Goal: Information Seeking & Learning: Learn about a topic

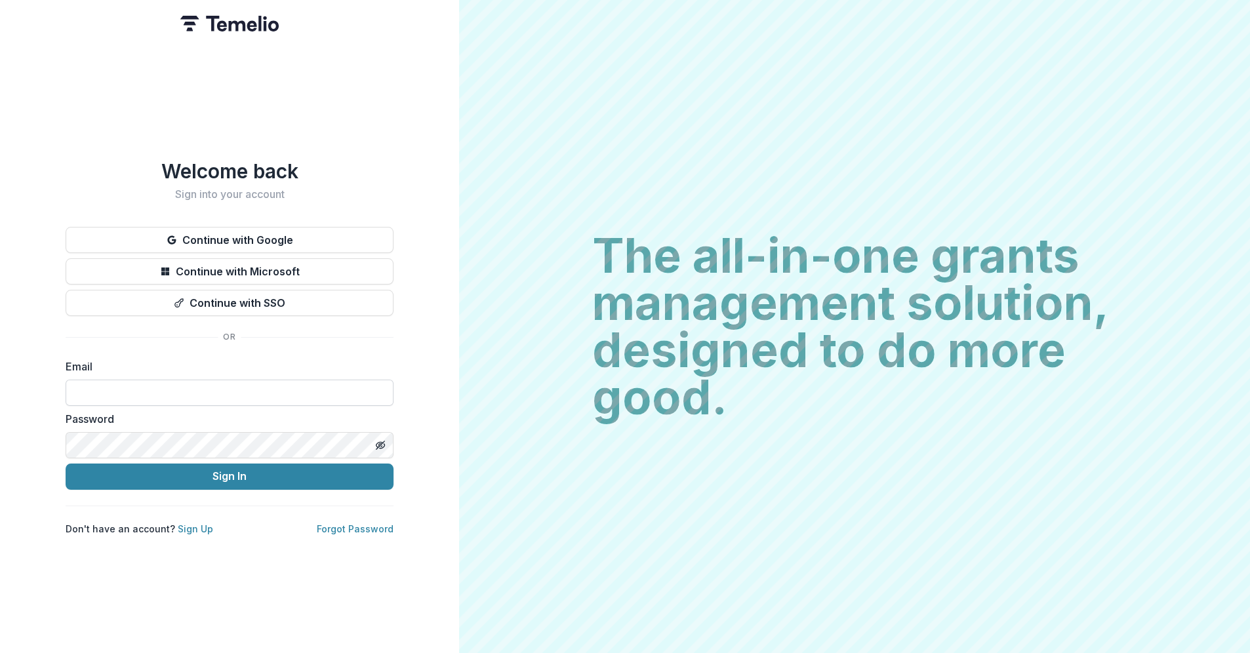
click at [133, 389] on input at bounding box center [230, 393] width 328 height 26
type input "**********"
click at [66, 464] on button "Sign In" at bounding box center [230, 477] width 328 height 26
click at [378, 441] on icon "Toggle password visibility" at bounding box center [380, 445] width 10 height 10
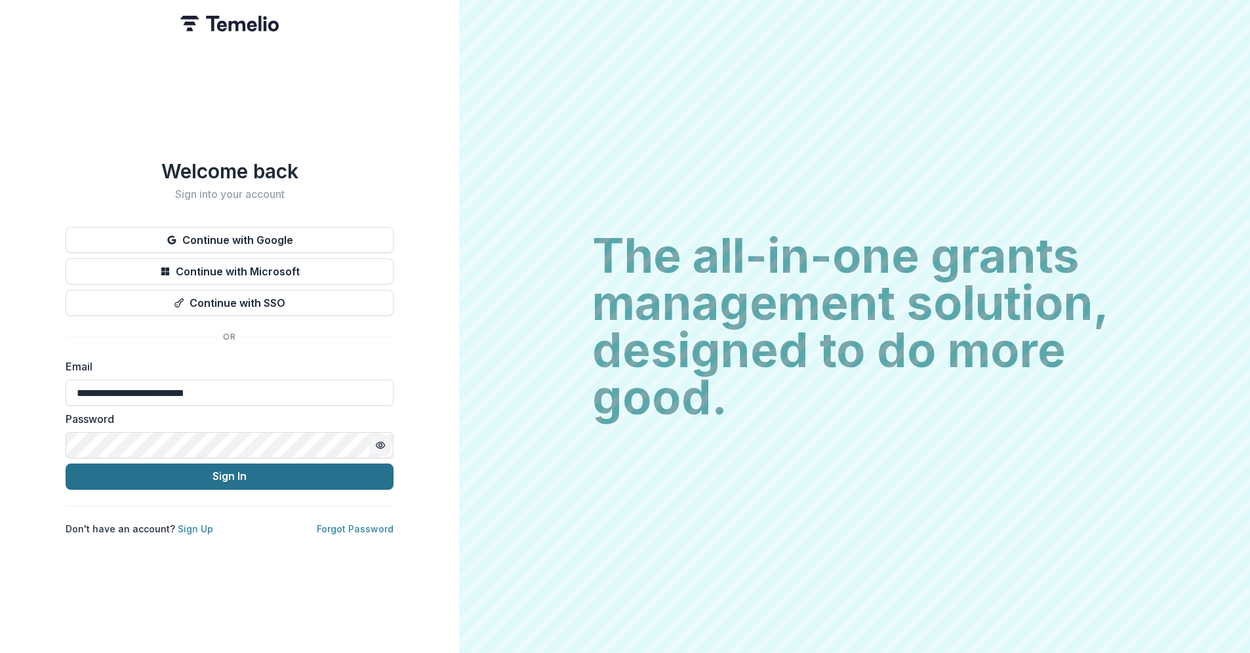
click at [218, 467] on button "Sign In" at bounding box center [230, 477] width 328 height 26
click at [227, 475] on button "Sign In" at bounding box center [230, 477] width 328 height 26
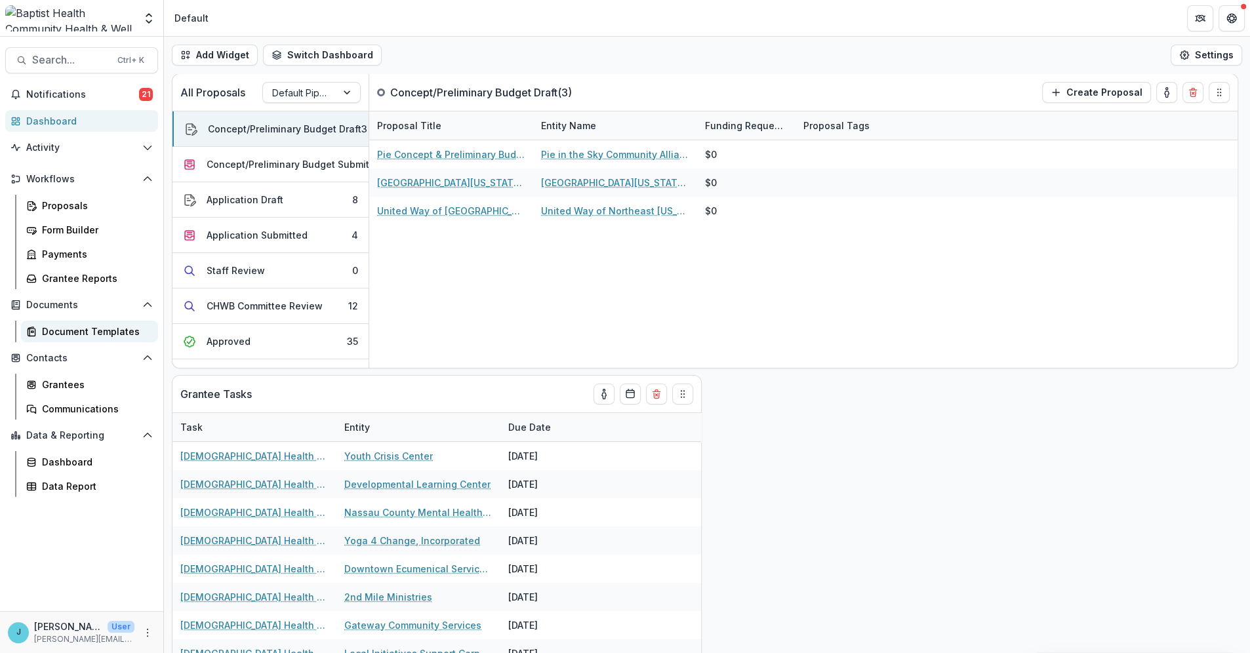
click at [106, 331] on div "Document Templates" at bounding box center [95, 332] width 106 height 14
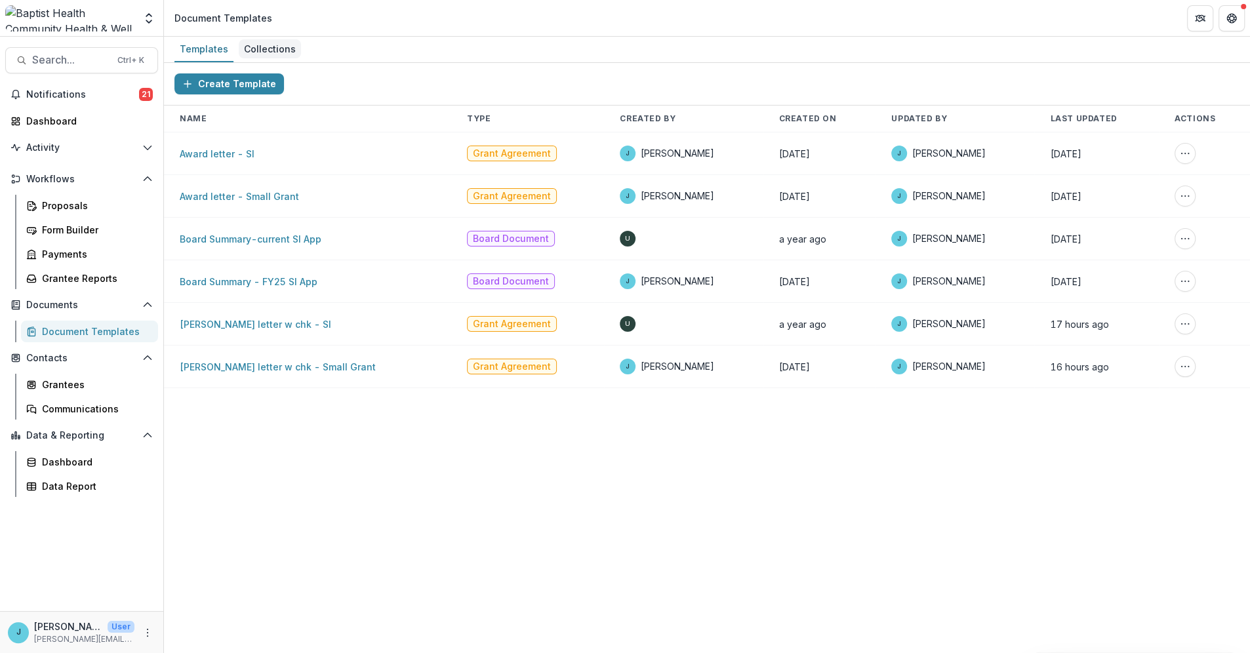
click at [267, 49] on div "Collections" at bounding box center [270, 48] width 62 height 19
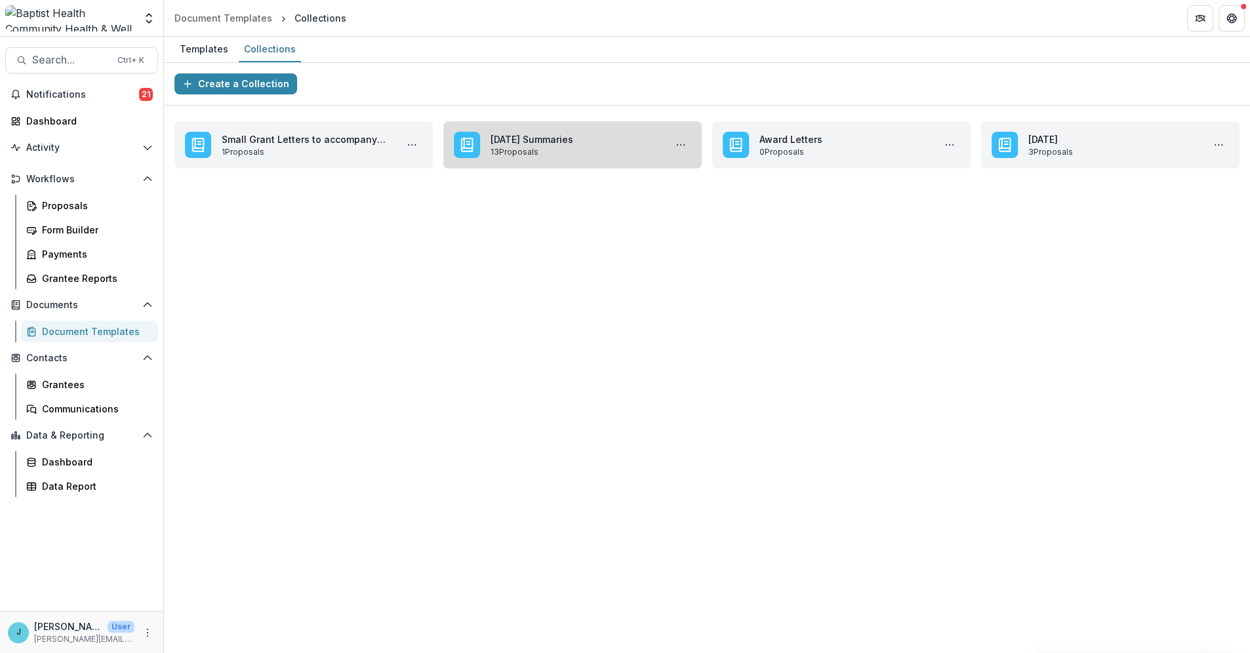
click at [518, 139] on link "September 2025 Summaries" at bounding box center [574, 139] width 169 height 14
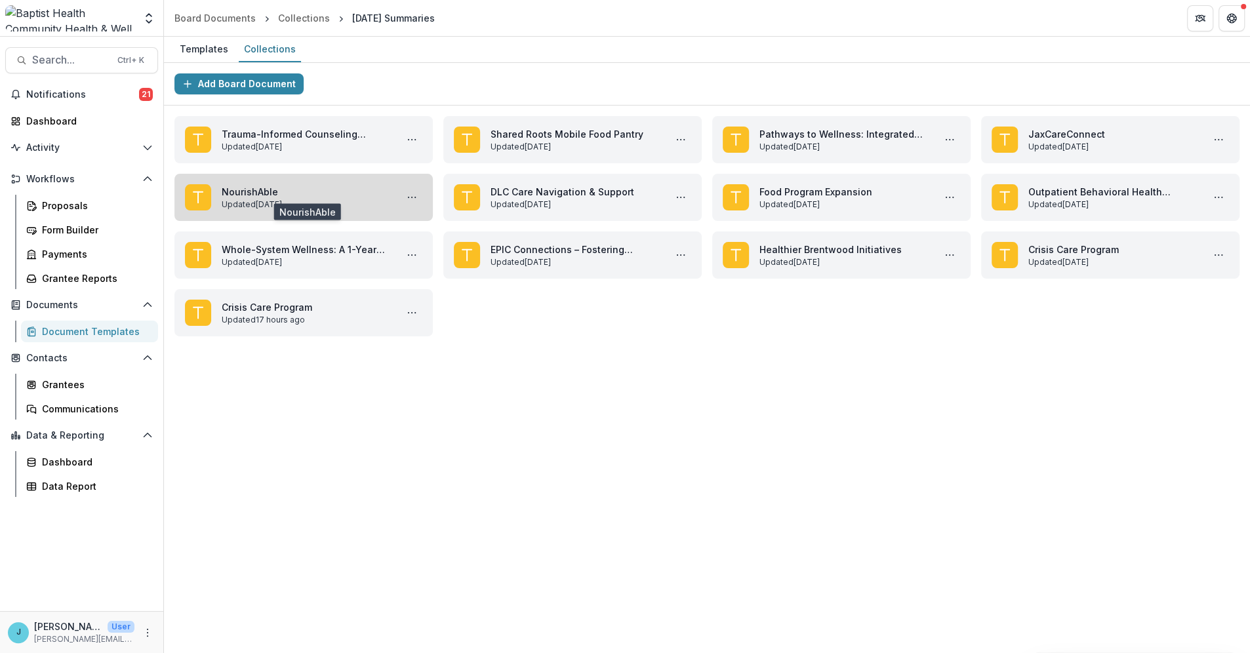
click at [247, 192] on link "NourishAble" at bounding box center [306, 192] width 169 height 14
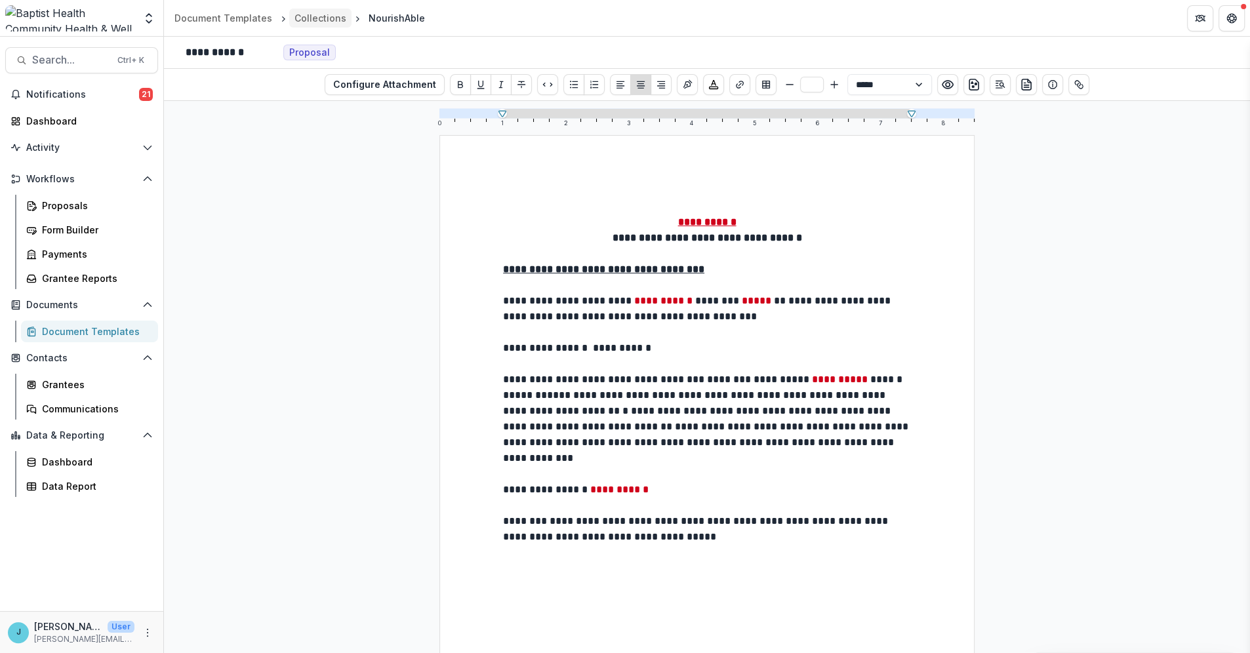
click at [315, 16] on div "Collections" at bounding box center [320, 18] width 52 height 14
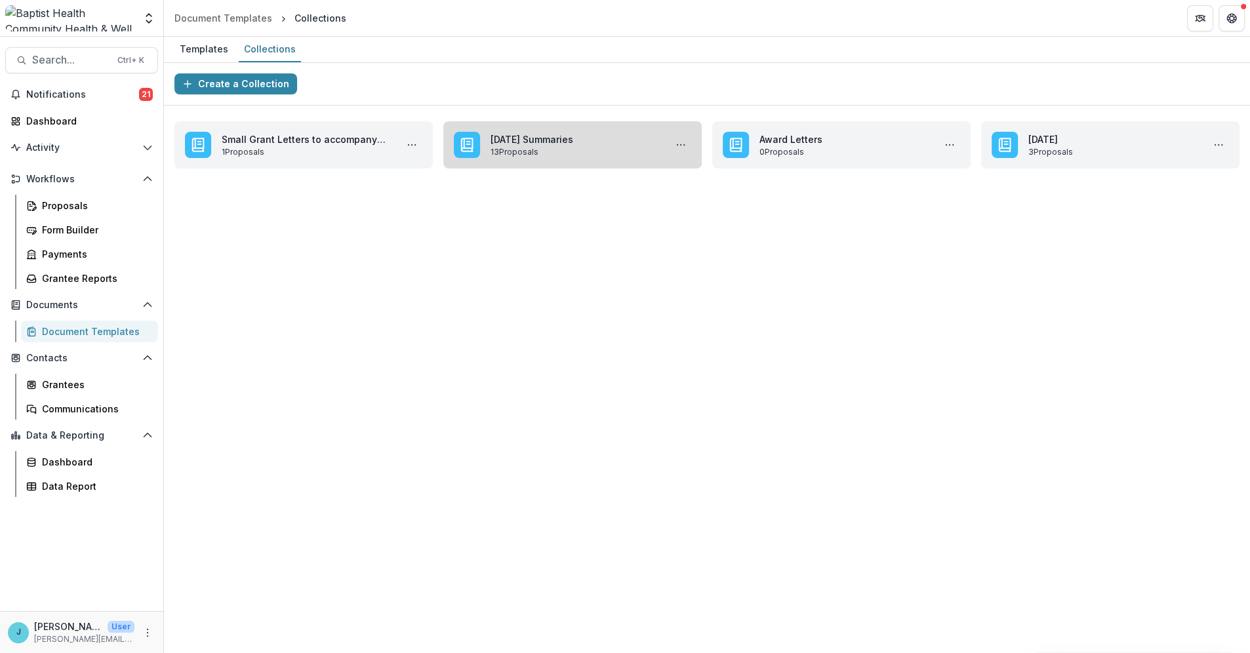
click at [541, 136] on link "September 2025 Summaries" at bounding box center [574, 139] width 169 height 14
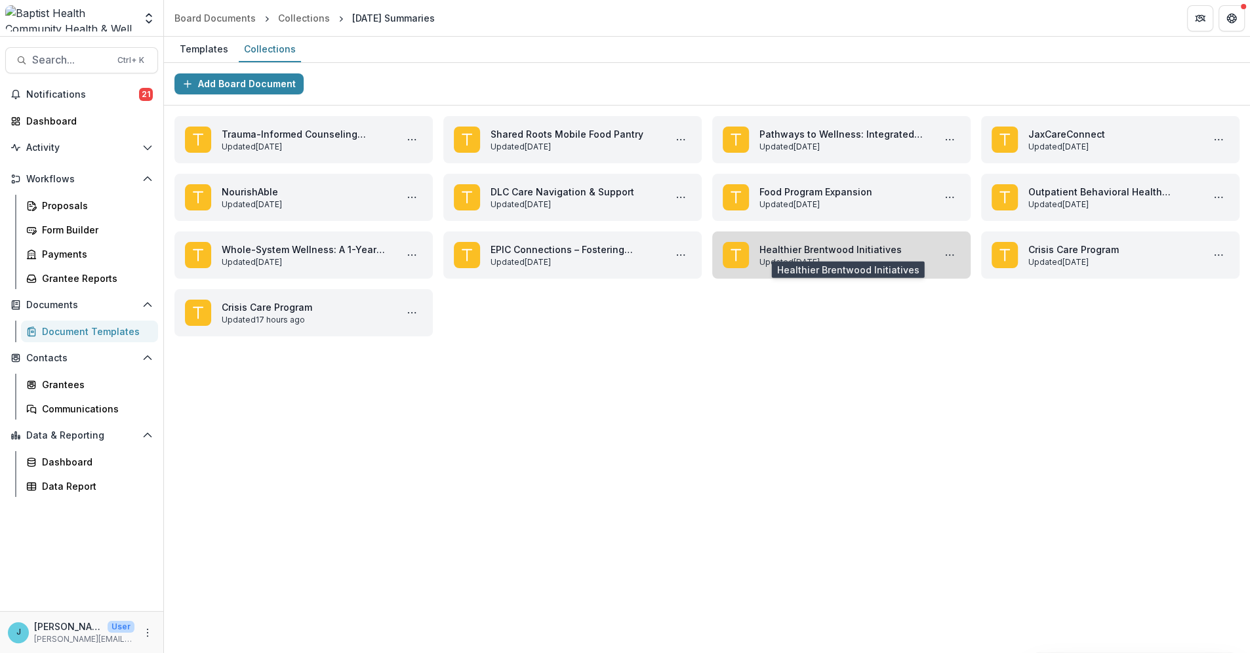
click at [801, 256] on link "Healthier Brentwood Initiatives" at bounding box center [843, 250] width 169 height 14
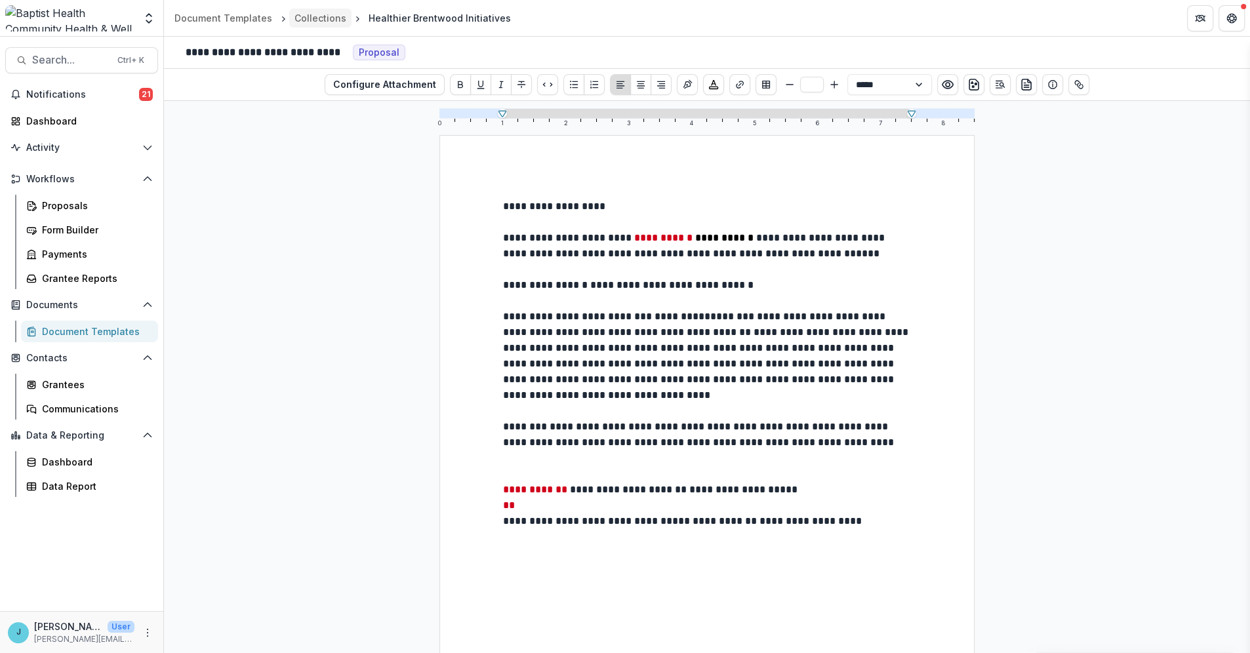
click at [319, 14] on div "Collections" at bounding box center [320, 18] width 52 height 14
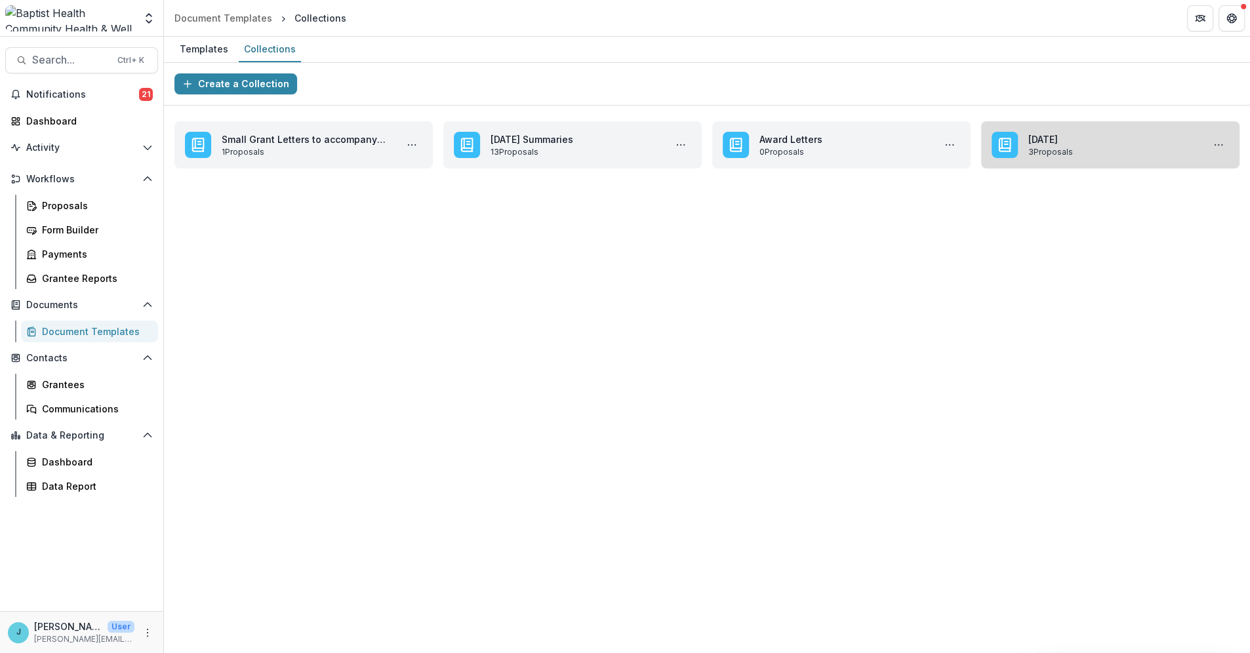
click at [1075, 146] on link "October 2024" at bounding box center [1112, 139] width 169 height 14
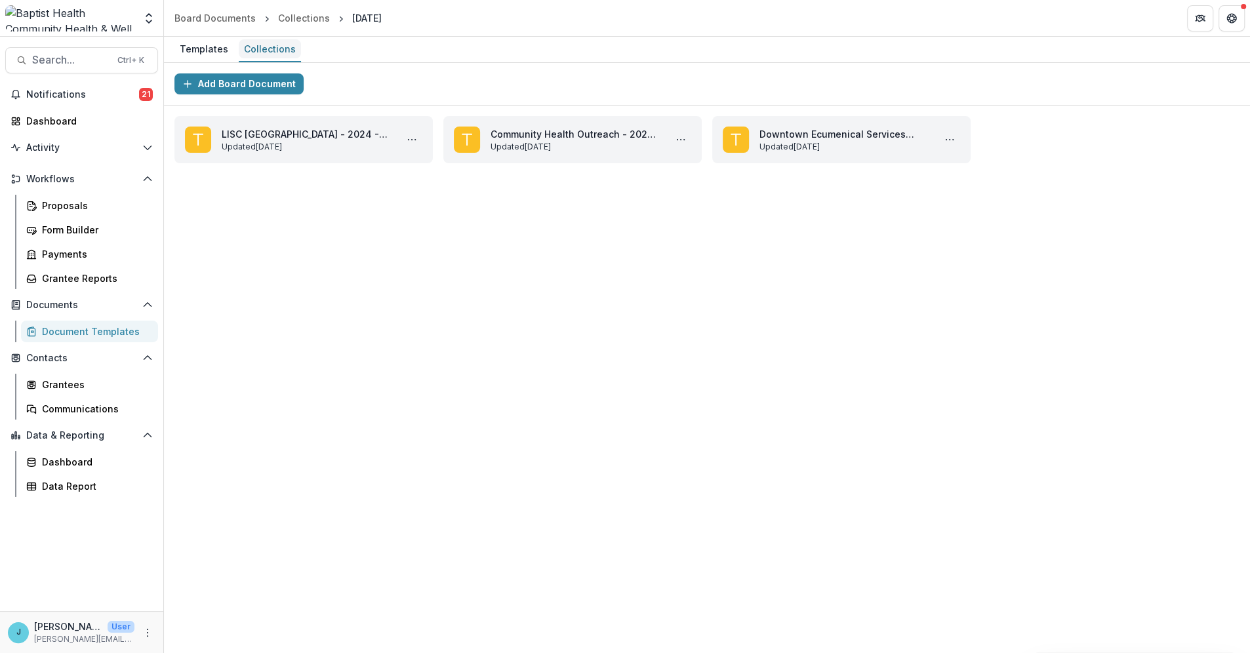
click at [260, 45] on div "Collections" at bounding box center [270, 48] width 62 height 19
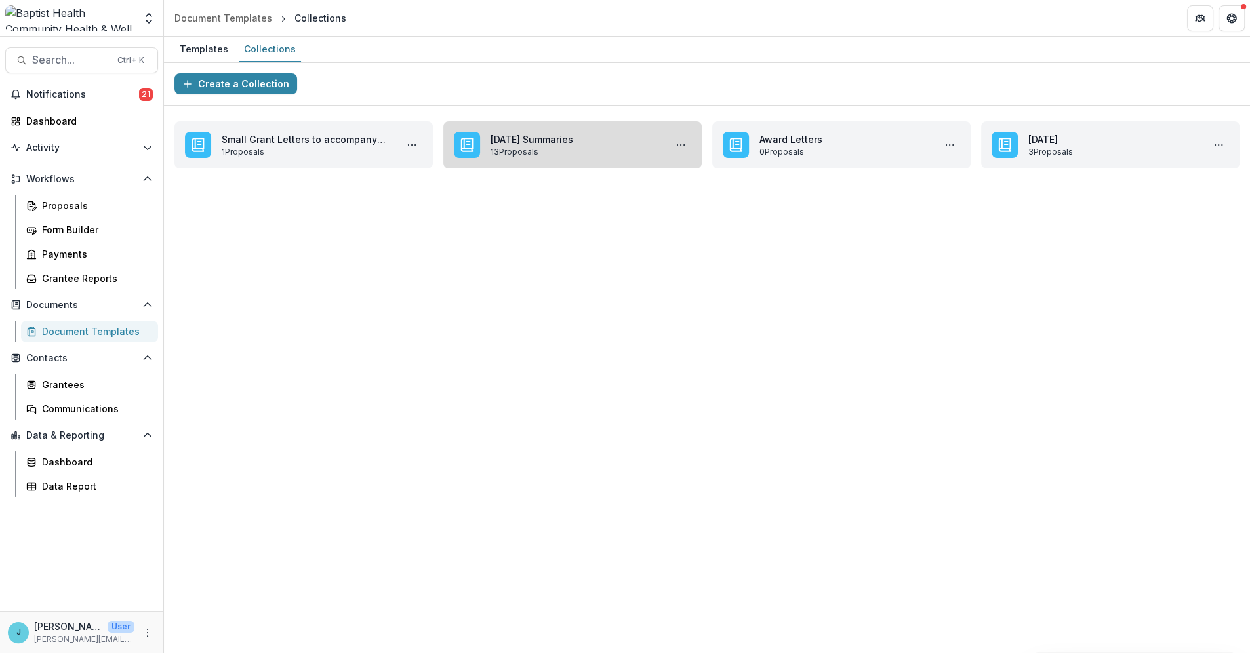
click at [572, 144] on link "September 2025 Summaries" at bounding box center [574, 139] width 169 height 14
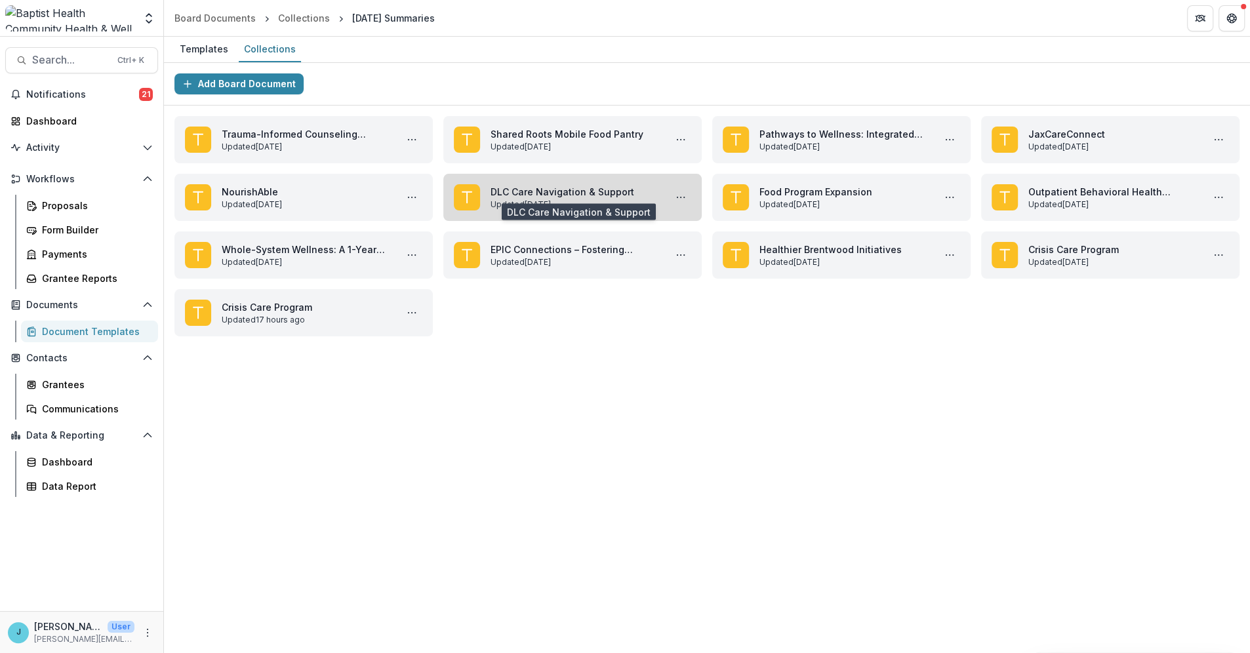
click at [564, 192] on link "DLC Care Navigation & Support" at bounding box center [574, 192] width 169 height 14
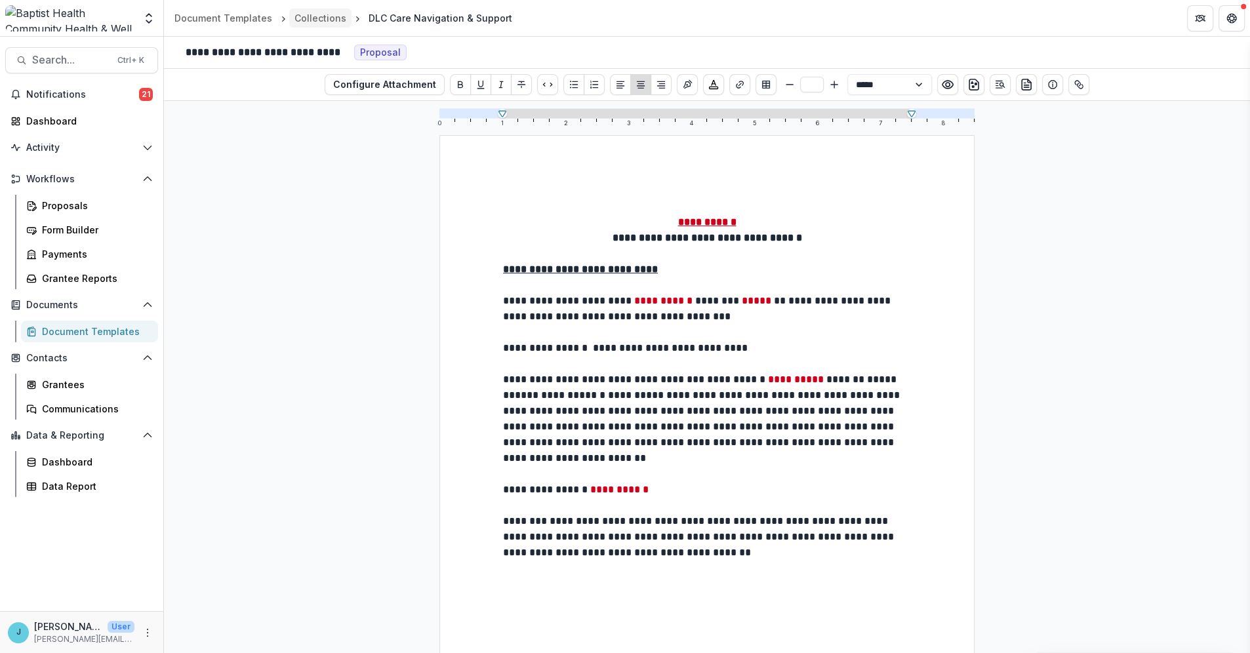
click at [309, 15] on div "Collections" at bounding box center [320, 18] width 52 height 14
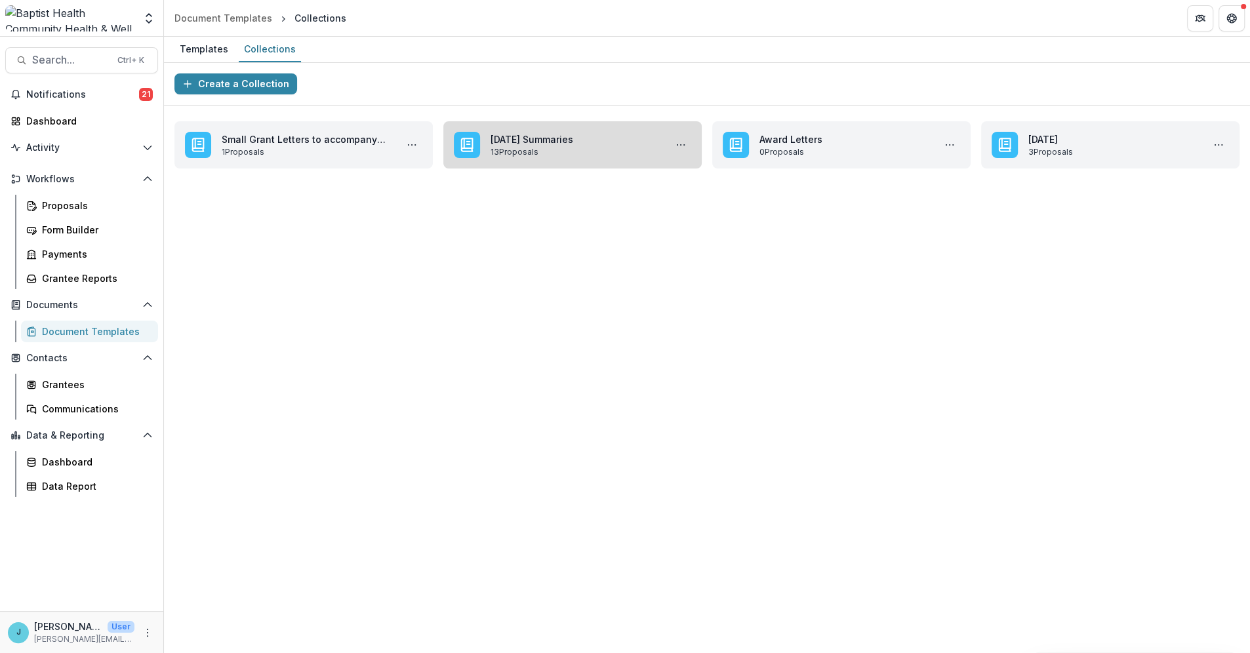
click at [543, 136] on link "September 2025 Summaries" at bounding box center [574, 139] width 169 height 14
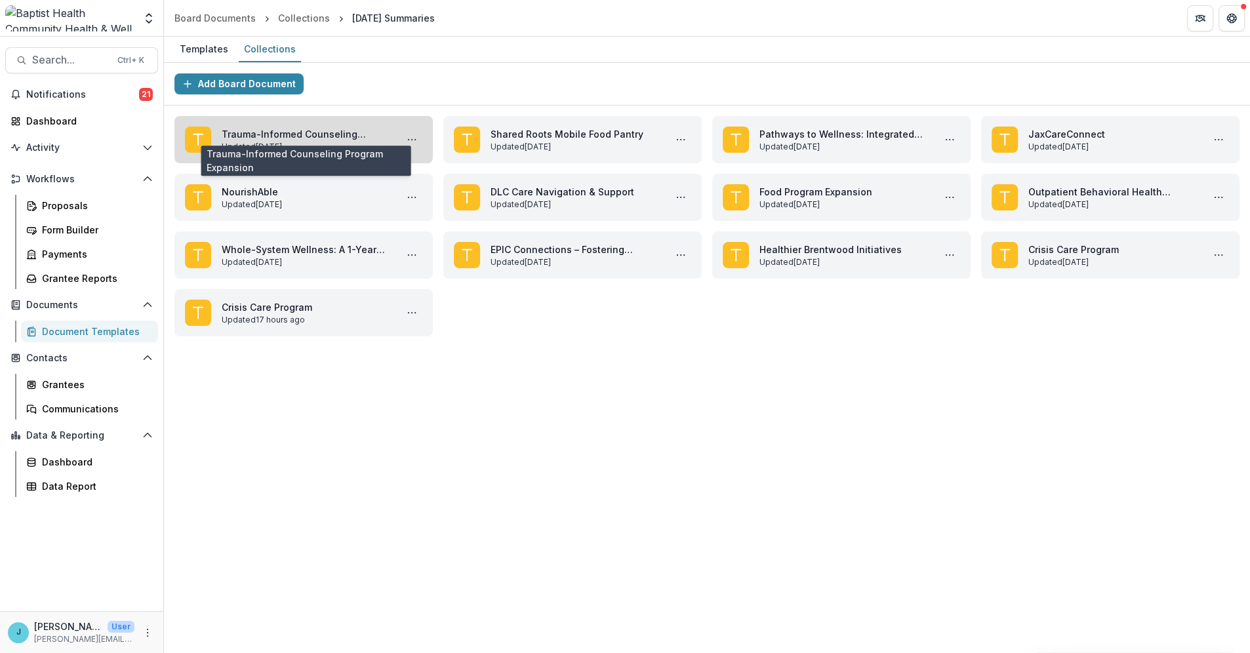
click at [352, 132] on link "Trauma-Informed Counseling Program Expansion" at bounding box center [306, 134] width 169 height 14
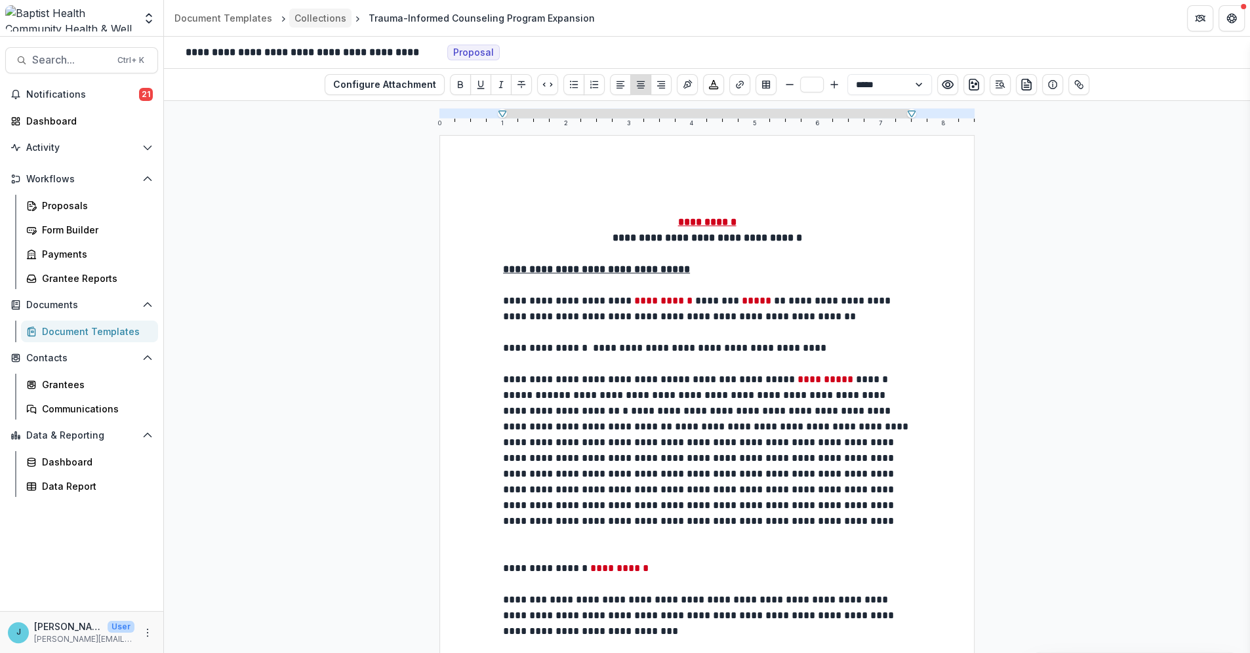
click at [320, 14] on div "Collections" at bounding box center [320, 18] width 52 height 14
